Goal: Navigation & Orientation: Find specific page/section

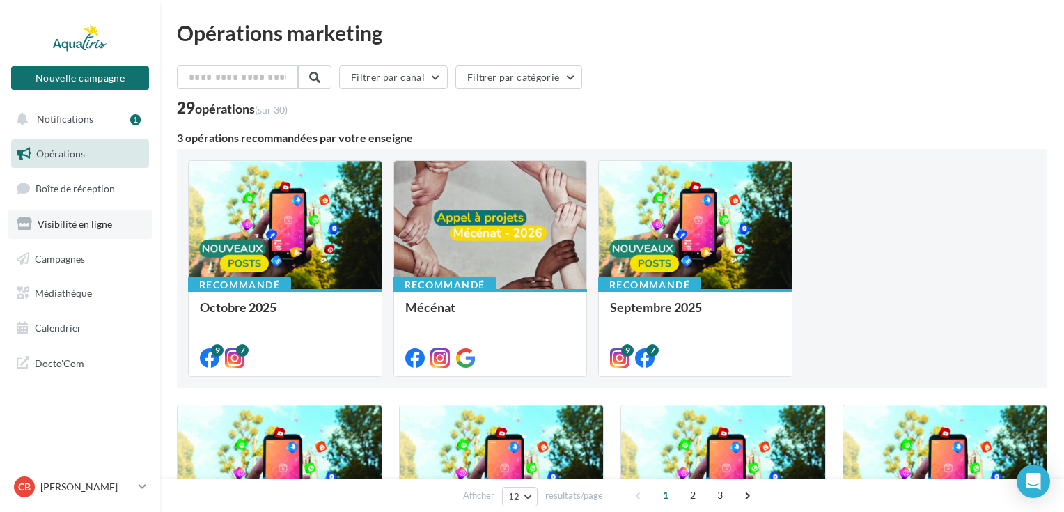
click at [106, 226] on span "Visibilité en ligne" at bounding box center [75, 224] width 74 height 12
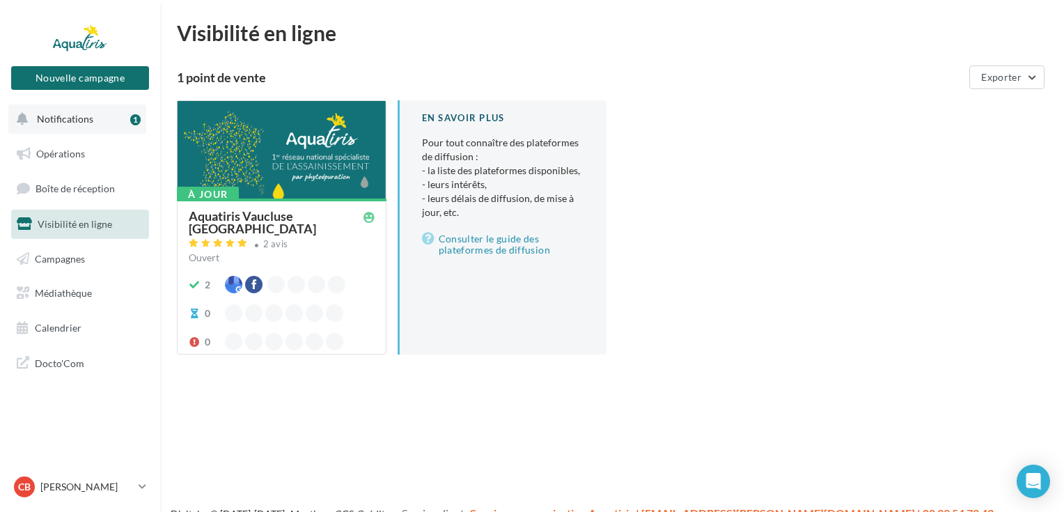
click at [93, 114] on button "Notifications 1" at bounding box center [77, 118] width 138 height 29
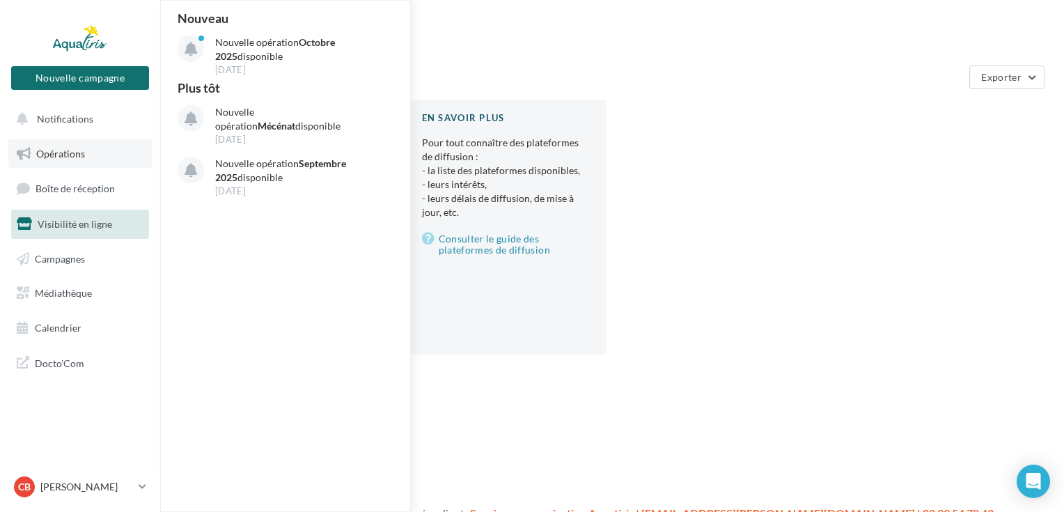
click at [70, 145] on link "Opérations" at bounding box center [79, 153] width 143 height 29
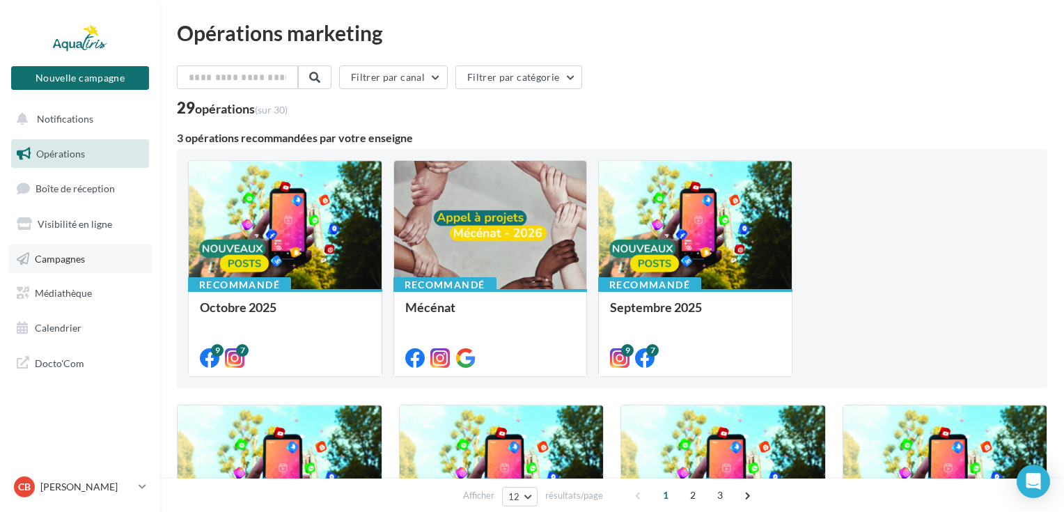
click at [65, 267] on link "Campagnes" at bounding box center [79, 258] width 143 height 29
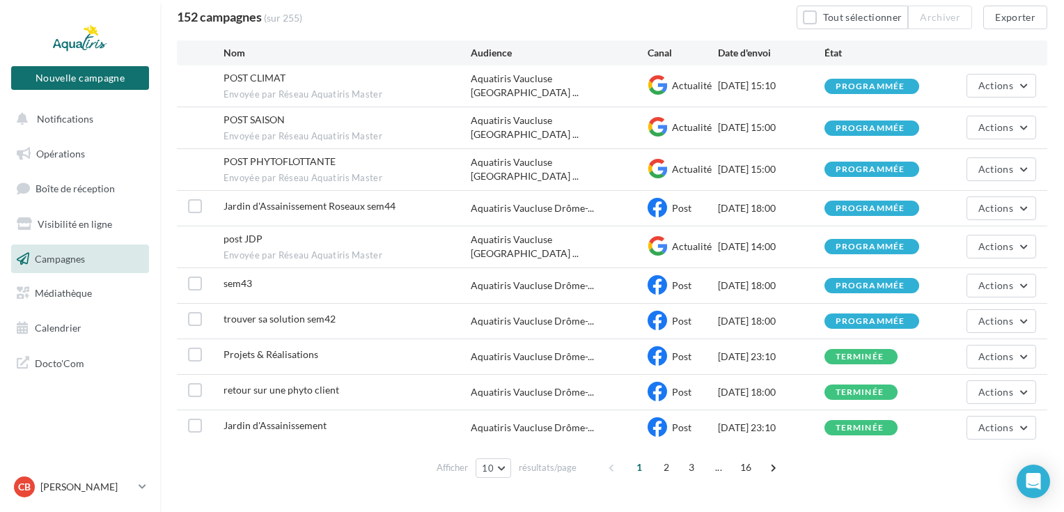
scroll to position [145, 0]
